Goal: Information Seeking & Learning: Learn about a topic

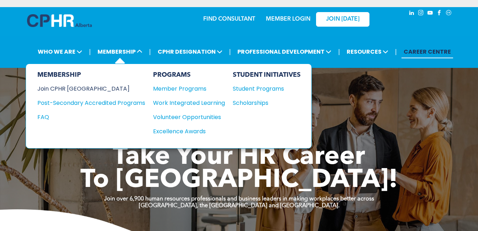
click at [78, 89] on div "Join CPHR [GEOGRAPHIC_DATA]" at bounding box center [85, 88] width 97 height 9
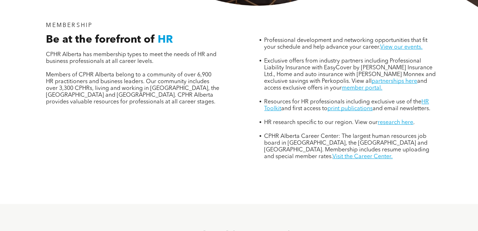
scroll to position [341, 0]
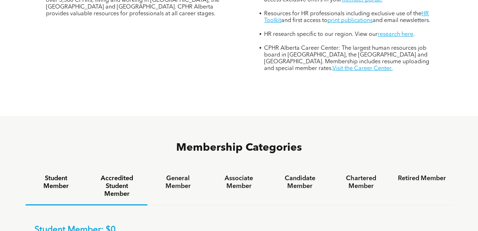
click at [116, 175] on h4 "Accredited Student Member" at bounding box center [117, 186] width 48 height 23
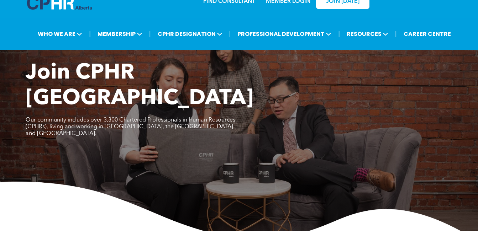
scroll to position [0, 0]
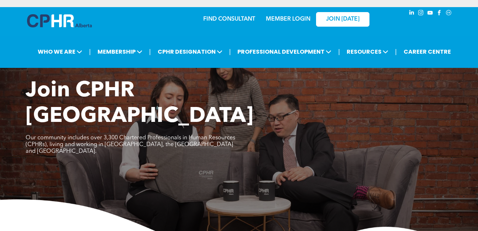
click at [278, 19] on link "MEMBER LOGIN" at bounding box center [288, 19] width 44 height 6
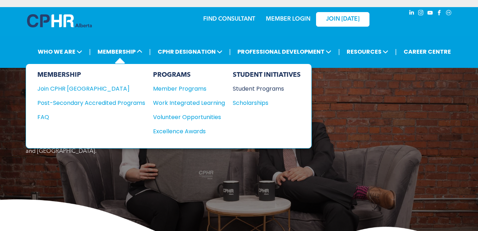
click at [247, 88] on div "Student Programs" at bounding box center [263, 88] width 61 height 9
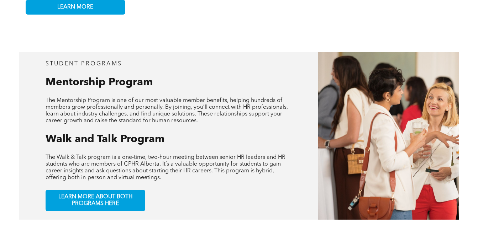
scroll to position [285, 0]
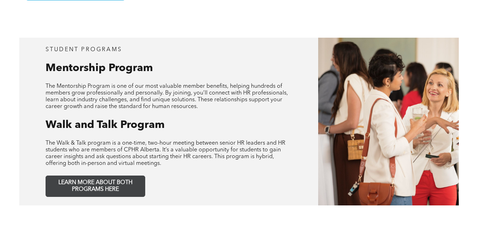
click at [108, 180] on span "LEARN MORE ABOUT BOTH PROGRAMS HERE" at bounding box center [95, 187] width 94 height 14
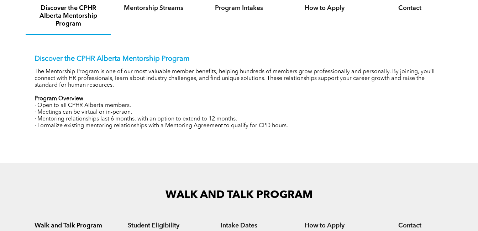
scroll to position [271, 0]
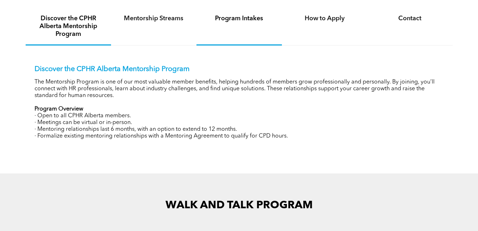
click at [234, 22] on div "Program Intakes" at bounding box center [239, 26] width 85 height 37
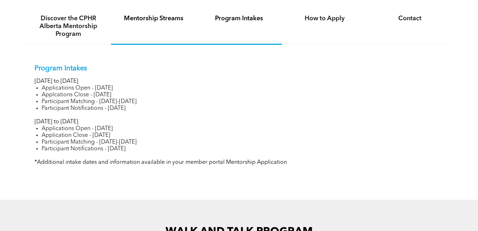
click at [148, 21] on h4 "Mentorship Streams" at bounding box center [153, 19] width 73 height 8
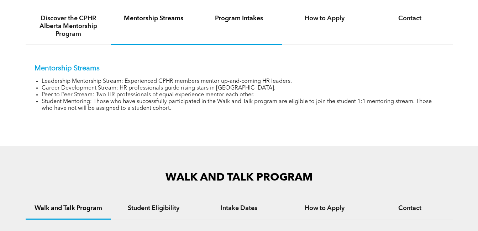
click at [237, 19] on h4 "Program Intakes" at bounding box center [239, 19] width 73 height 8
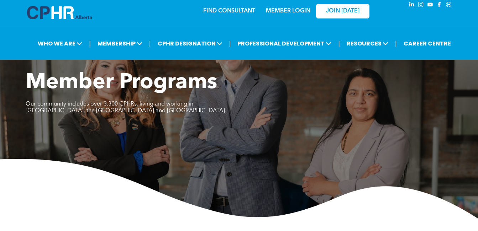
scroll to position [0, 0]
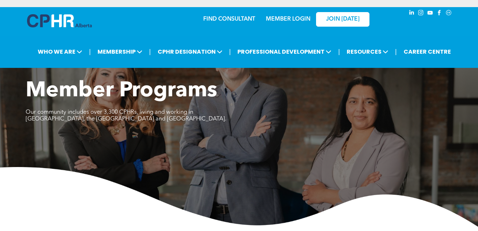
click at [155, 24] on div "FIND CONSULTANT MEMBER LOGIN JOIN TODAY" at bounding box center [239, 18] width 285 height 23
